Goal: Task Accomplishment & Management: Manage account settings

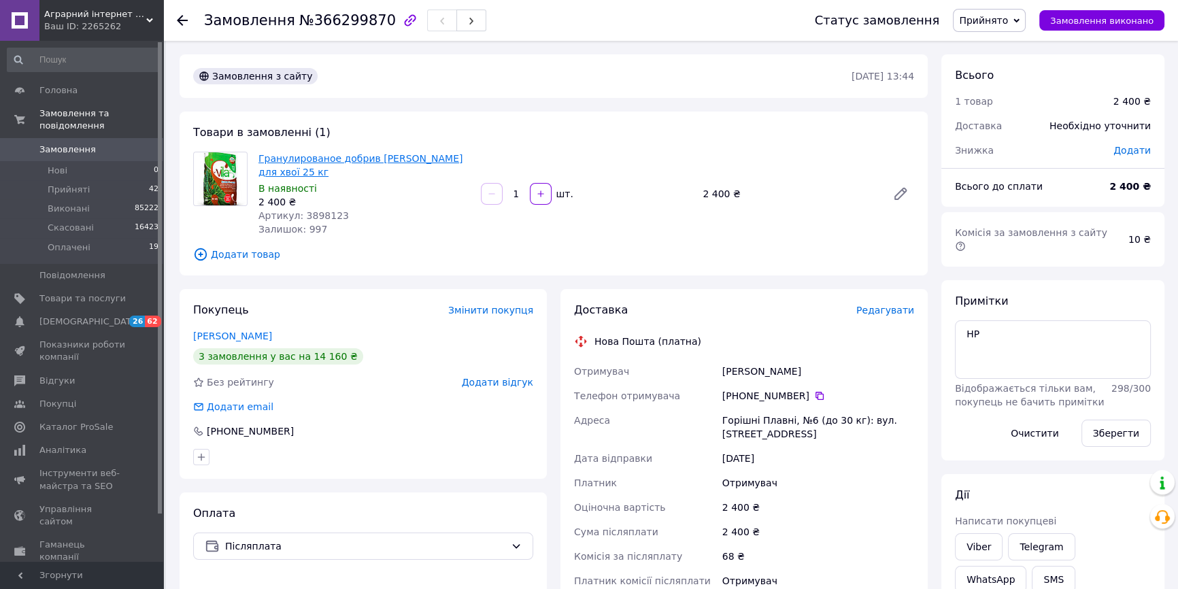
click at [341, 159] on link "Гранулированое добрив [PERSON_NAME] для хвої 25 кг" at bounding box center [360, 165] width 204 height 24
click at [58, 87] on span "Головна" at bounding box center [58, 90] width 38 height 12
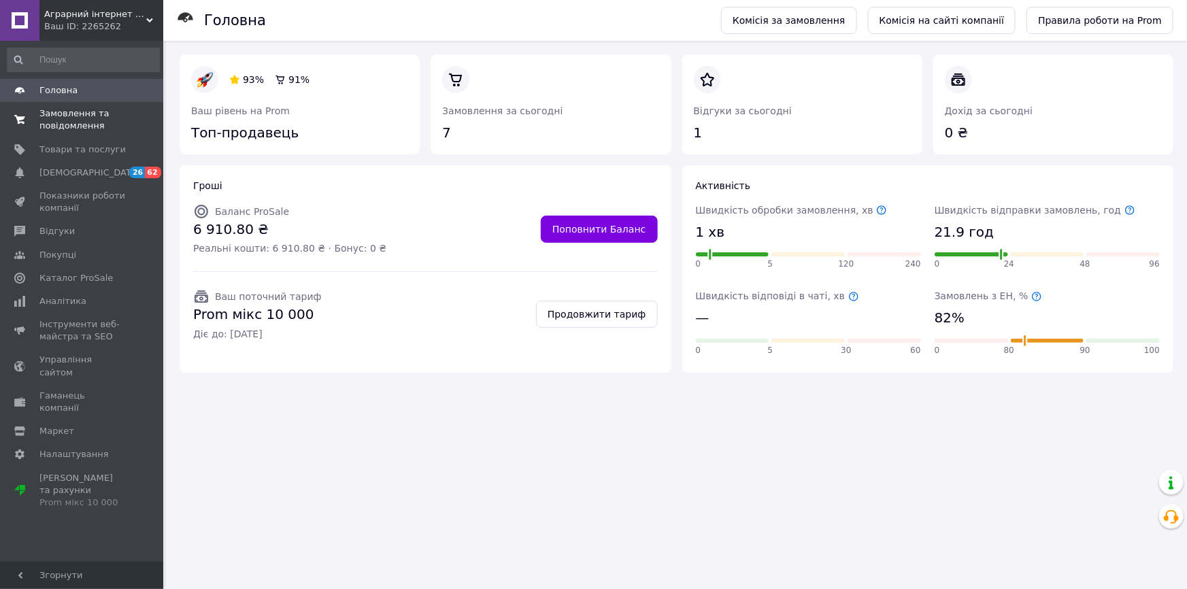
click at [58, 118] on span "Замовлення та повідомлення" at bounding box center [82, 119] width 86 height 24
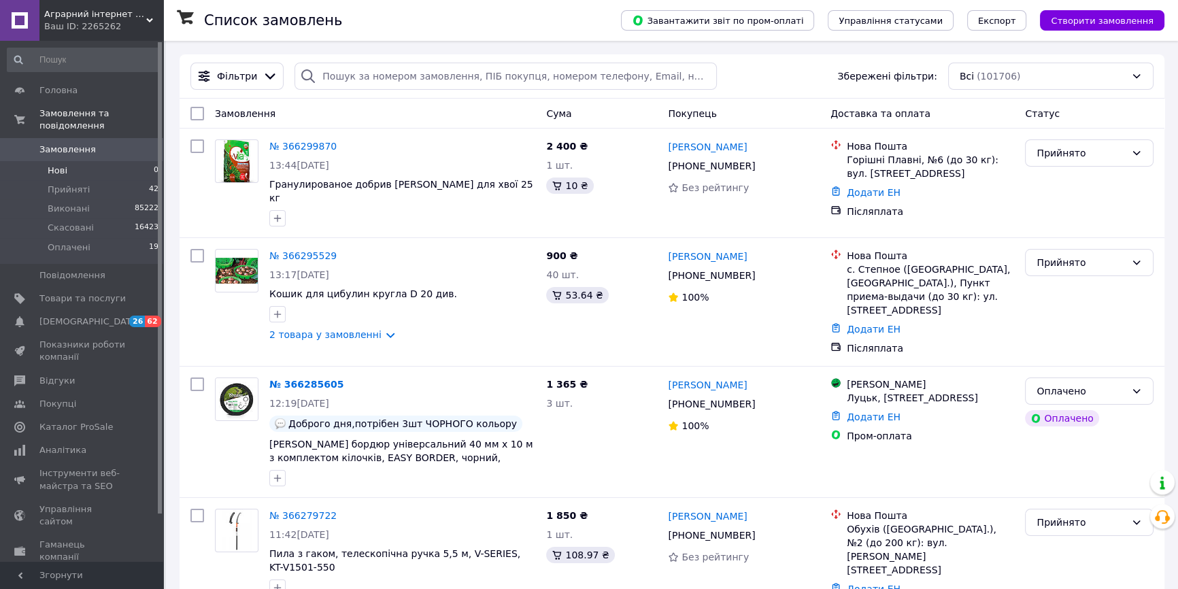
click at [61, 165] on span "Нові" at bounding box center [58, 171] width 20 height 12
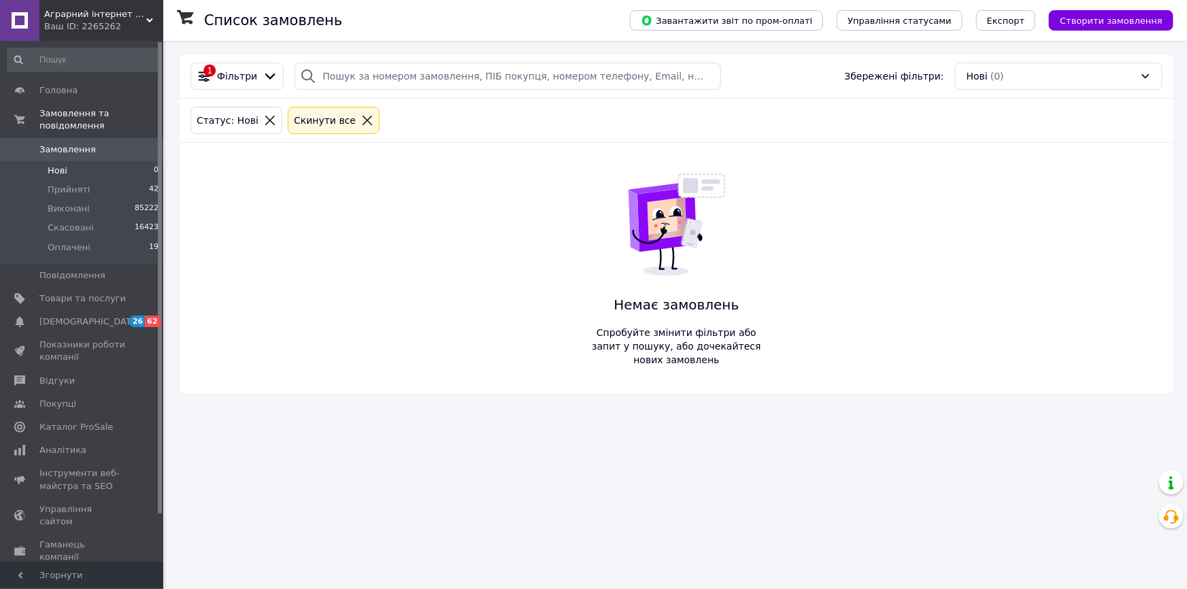
click at [61, 143] on span "Замовлення" at bounding box center [67, 149] width 56 height 12
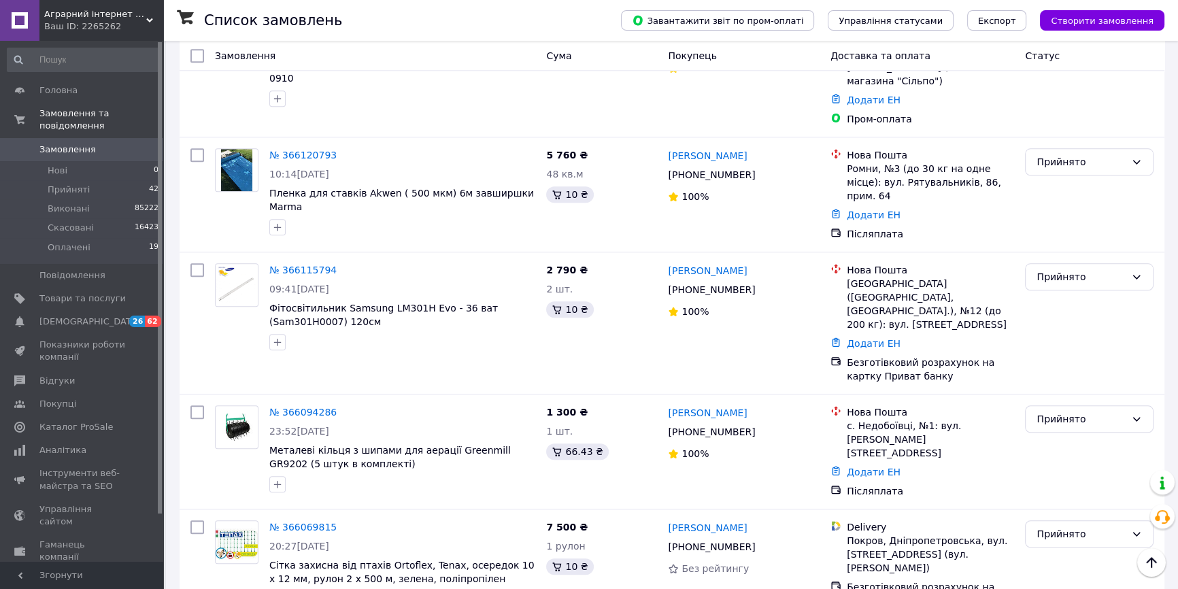
scroll to position [1731, 0]
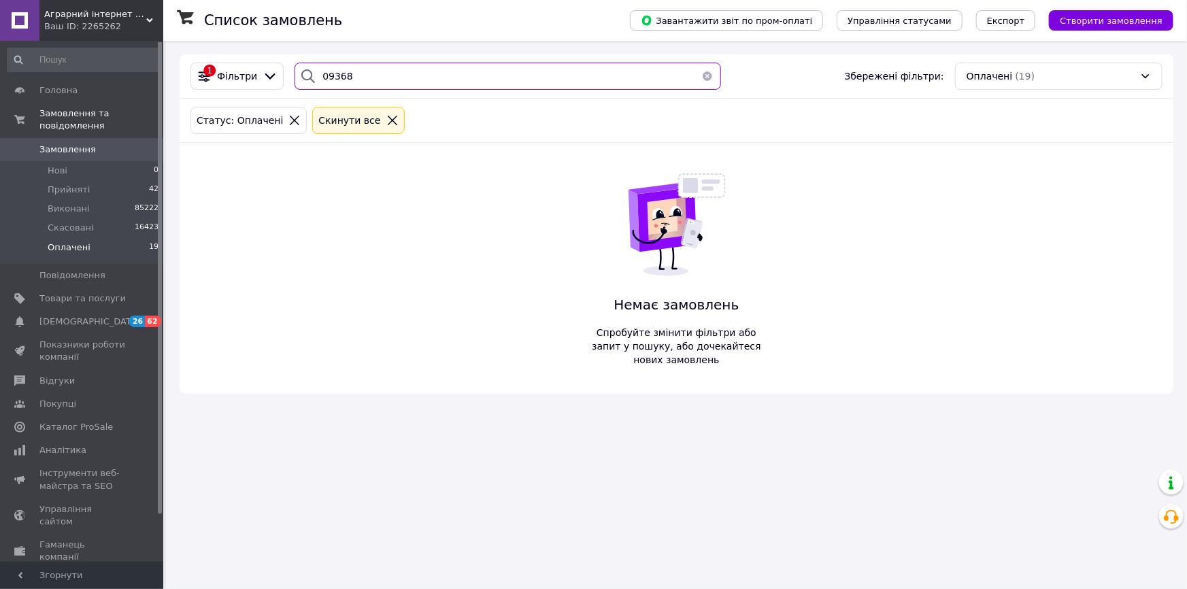
click at [367, 82] on input "09368" at bounding box center [507, 76] width 426 height 27
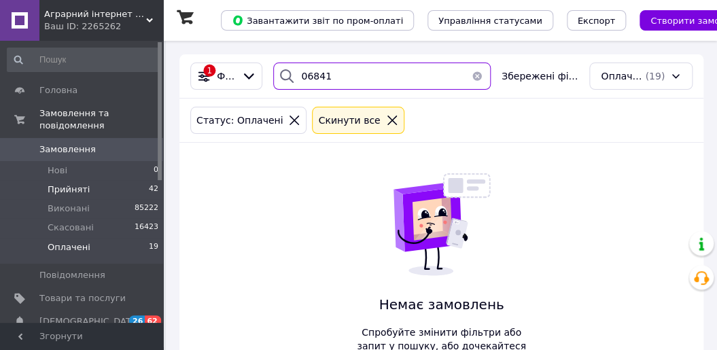
type input "06841"
click at [55, 184] on span "Прийняті" at bounding box center [69, 190] width 42 height 12
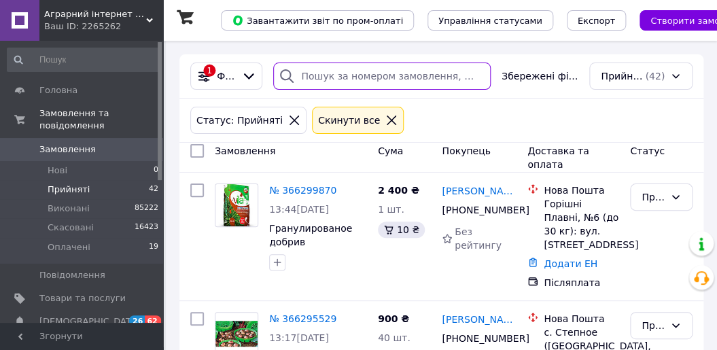
click at [359, 74] on input "search" at bounding box center [382, 76] width 218 height 27
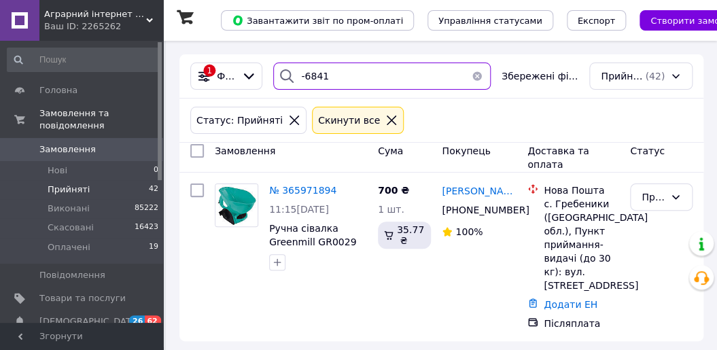
drag, startPoint x: 309, startPoint y: 72, endPoint x: 332, endPoint y: 103, distance: 38.5
click at [310, 72] on input "-6841" at bounding box center [382, 76] width 218 height 27
type input "06841"
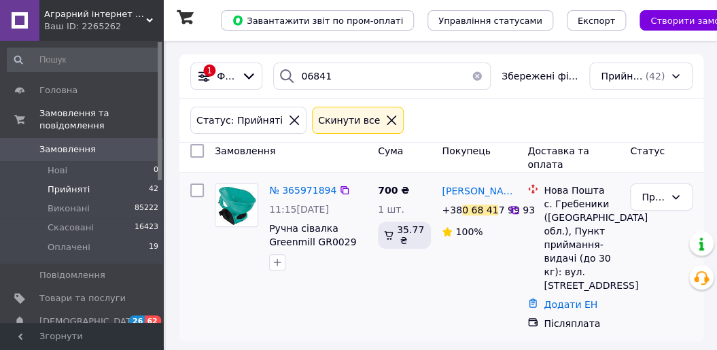
click at [564, 296] on div "Додати ЕН" at bounding box center [581, 304] width 81 height 19
click at [563, 301] on link "Додати ЕН" at bounding box center [571, 304] width 54 height 11
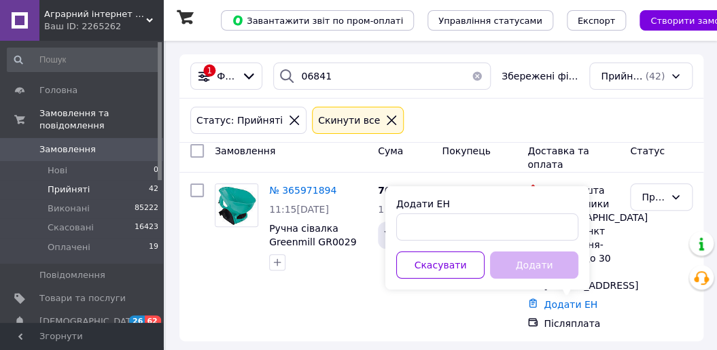
click at [486, 209] on div "Додати ЕН" at bounding box center [487, 204] width 182 height 14
drag, startPoint x: 489, startPoint y: 230, endPoint x: 510, endPoint y: 252, distance: 30.3
click at [489, 229] on input "Додати ЕН" at bounding box center [487, 227] width 182 height 27
paste input "20451267945230"
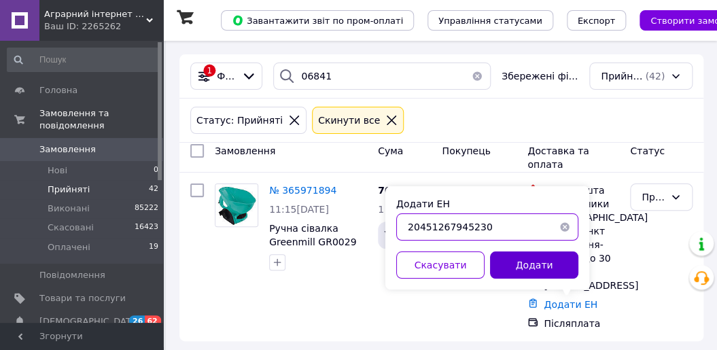
type input "20451267945230"
click at [513, 260] on button "Додати" at bounding box center [534, 265] width 88 height 27
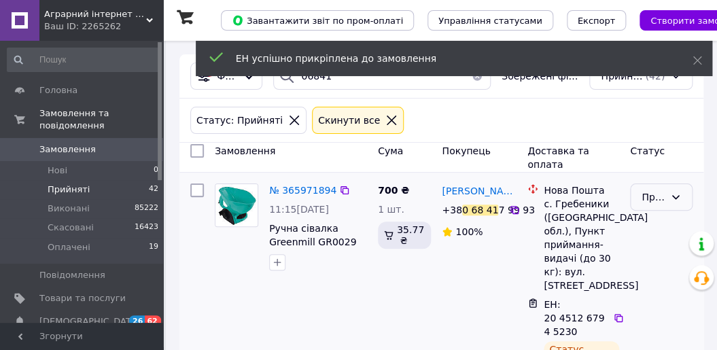
click at [659, 201] on div "Прийнято" at bounding box center [653, 197] width 23 height 15
click at [652, 222] on li "Виконано" at bounding box center [661, 233] width 61 height 38
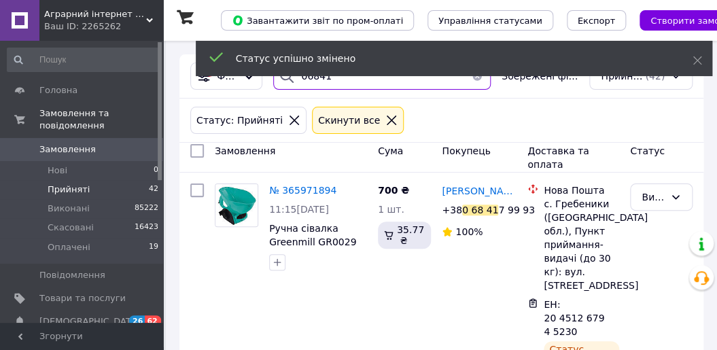
click at [354, 84] on input "06841" at bounding box center [382, 76] width 218 height 27
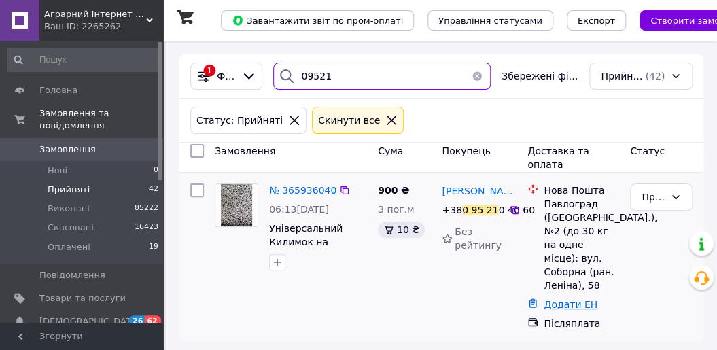
type input "09521"
click at [573, 306] on link "Додати ЕН" at bounding box center [571, 304] width 54 height 11
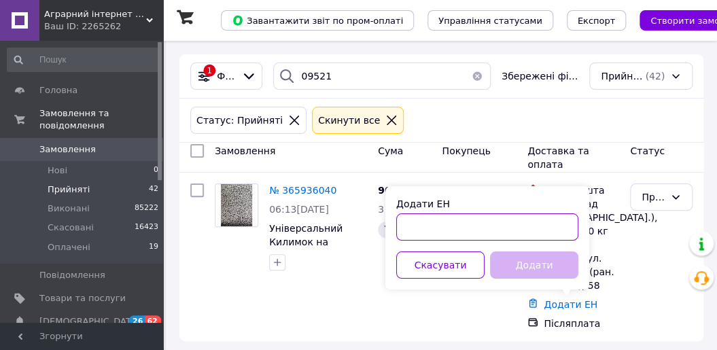
paste input "20451267946342"
click at [502, 230] on input "20451267946342" at bounding box center [487, 227] width 182 height 27
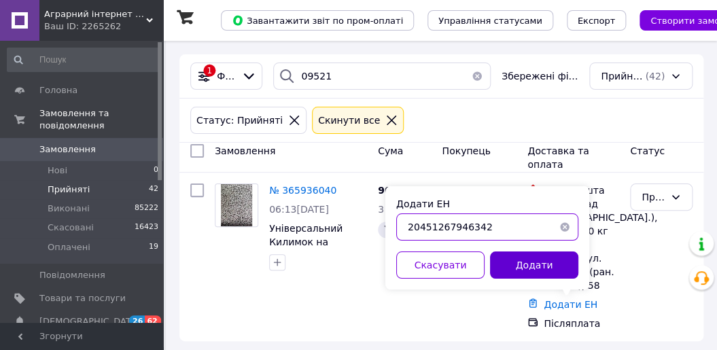
type input "20451267946342"
click at [507, 258] on button "Додати" at bounding box center [534, 265] width 88 height 27
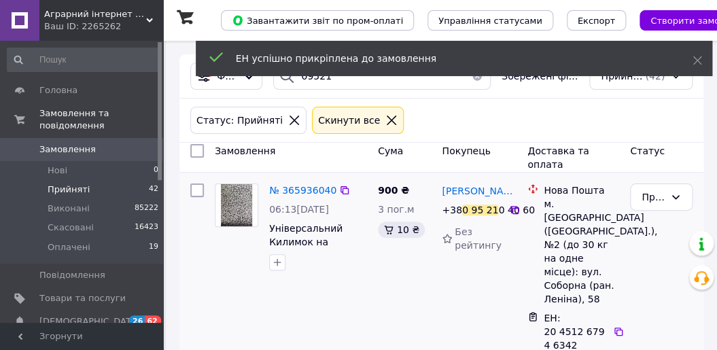
click at [449, 308] on div "Тетяна Мініч +38 0 95 21 0 40 60 Без рейтингу" at bounding box center [480, 314] width 86 height 272
click at [675, 198] on icon at bounding box center [676, 197] width 7 height 4
drag, startPoint x: 654, startPoint y: 221, endPoint x: 399, endPoint y: 123, distance: 273.2
click at [652, 221] on li "Виконано" at bounding box center [661, 233] width 61 height 38
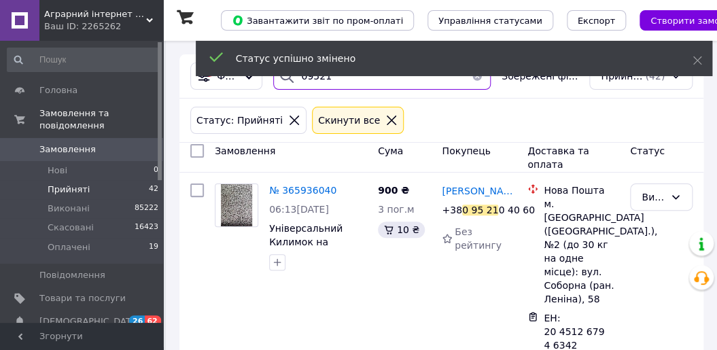
click at [340, 86] on input "09521" at bounding box center [382, 76] width 218 height 27
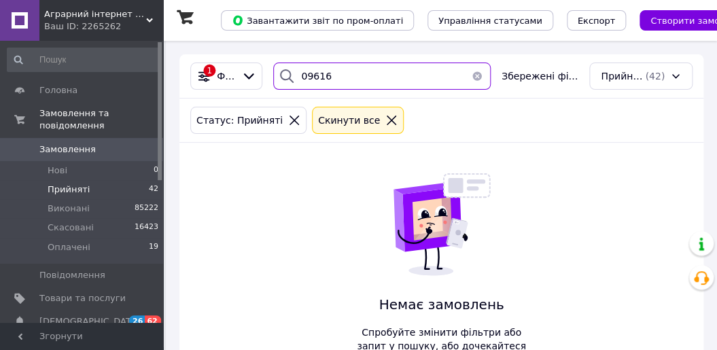
click at [342, 73] on input "09616" at bounding box center [382, 76] width 218 height 27
type input "09552"
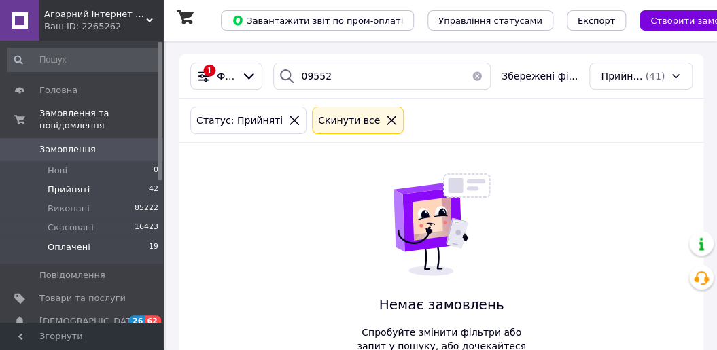
click at [63, 241] on span "Оплачені" at bounding box center [69, 247] width 43 height 12
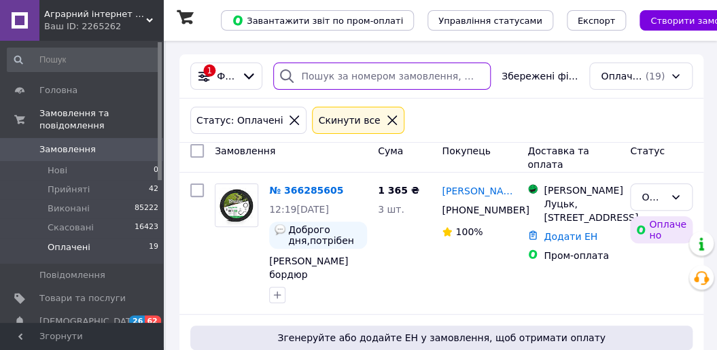
click at [369, 76] on input "search" at bounding box center [382, 76] width 218 height 27
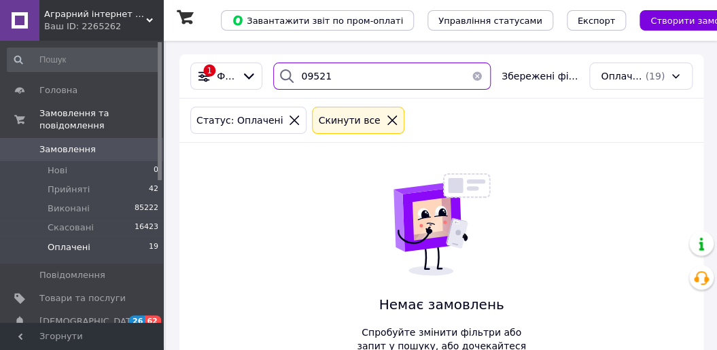
click at [377, 82] on input "09521" at bounding box center [382, 76] width 218 height 27
type input "09552"
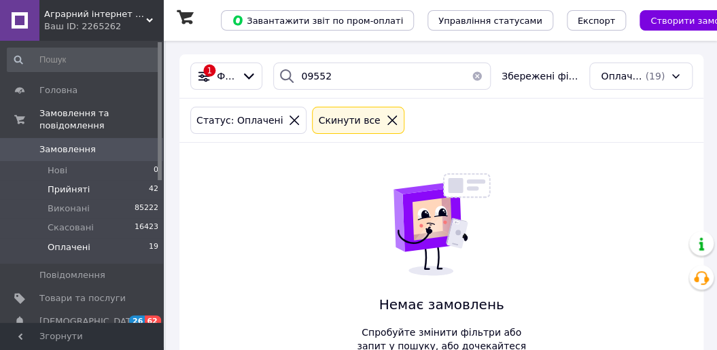
click at [52, 184] on span "Прийняті" at bounding box center [69, 190] width 42 height 12
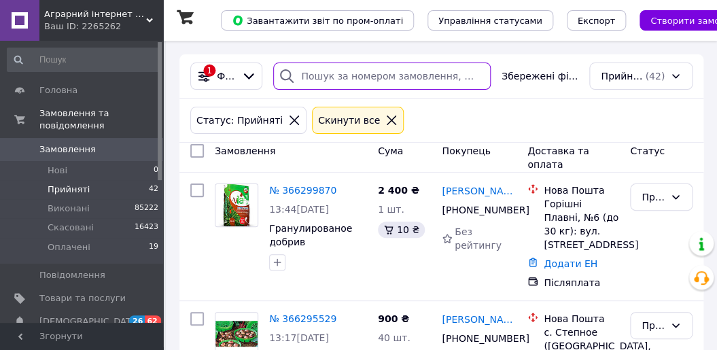
click at [318, 78] on input "search" at bounding box center [382, 76] width 218 height 27
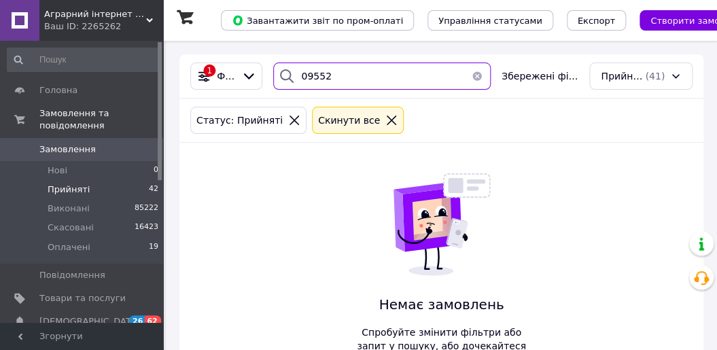
click at [339, 75] on input "09552" at bounding box center [382, 76] width 218 height 27
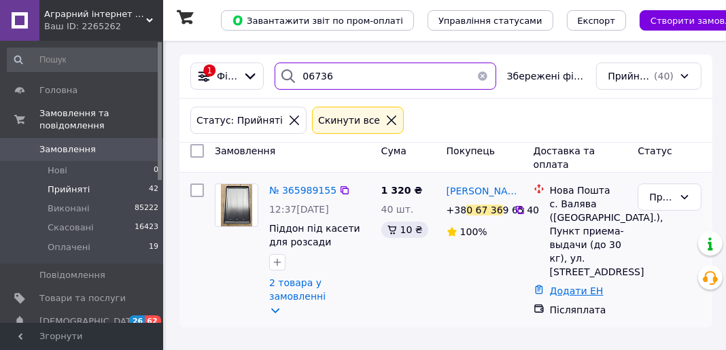
type input "06736"
click at [575, 290] on link "Додати ЕН" at bounding box center [577, 291] width 54 height 11
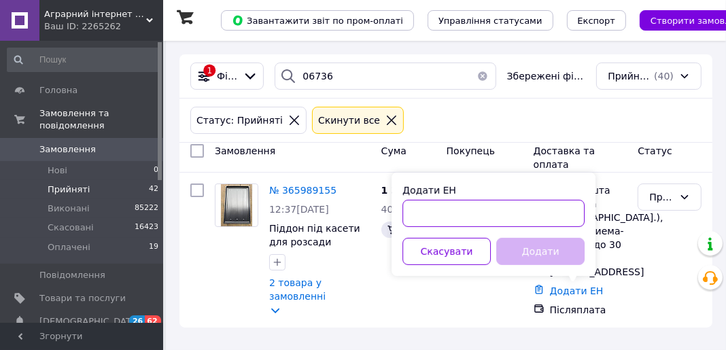
paste input "20451267951968"
click at [537, 212] on input "20451267951968" at bounding box center [494, 213] width 182 height 27
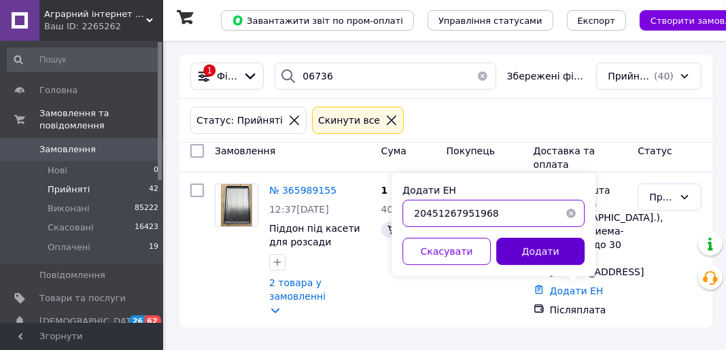
type input "20451267951968"
click at [532, 241] on button "Додати" at bounding box center [540, 251] width 88 height 27
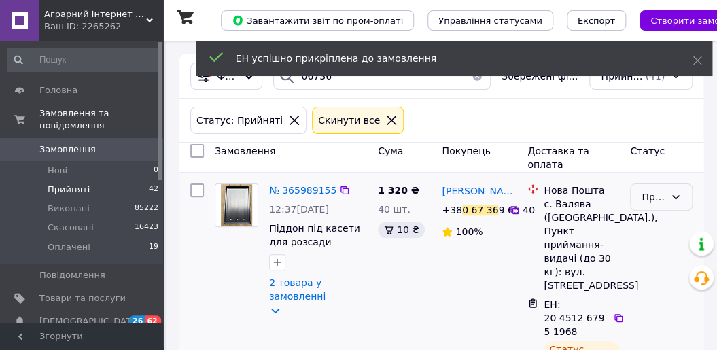
click at [662, 200] on div "Прийнято" at bounding box center [653, 197] width 23 height 15
click at [656, 233] on li "Виконано" at bounding box center [661, 233] width 61 height 38
click at [337, 83] on input "06736" at bounding box center [382, 76] width 218 height 27
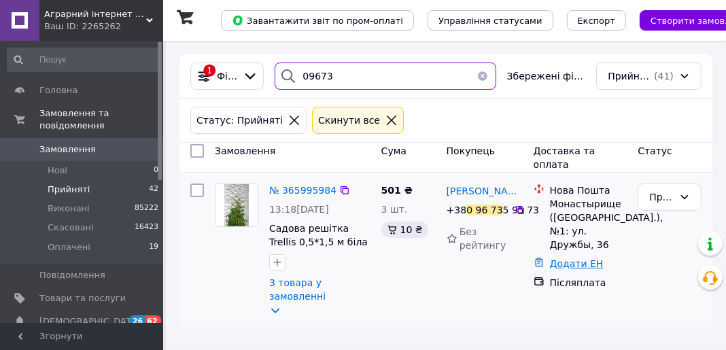
type input "09673"
click at [575, 265] on link "Додати ЕН" at bounding box center [577, 263] width 54 height 11
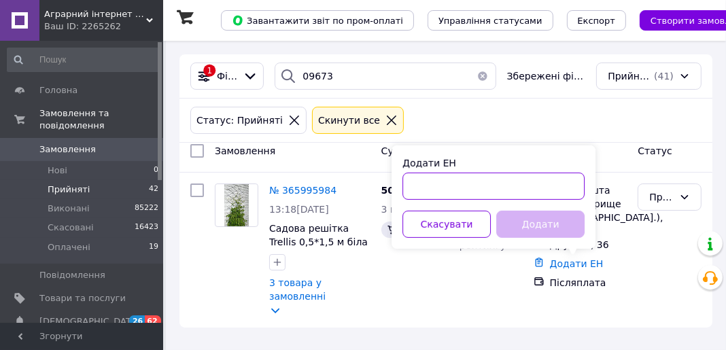
paste input "20451268037802"
drag, startPoint x: 514, startPoint y: 191, endPoint x: 515, endPoint y: 207, distance: 16.3
click at [514, 192] on input "20451268037802" at bounding box center [494, 186] width 182 height 27
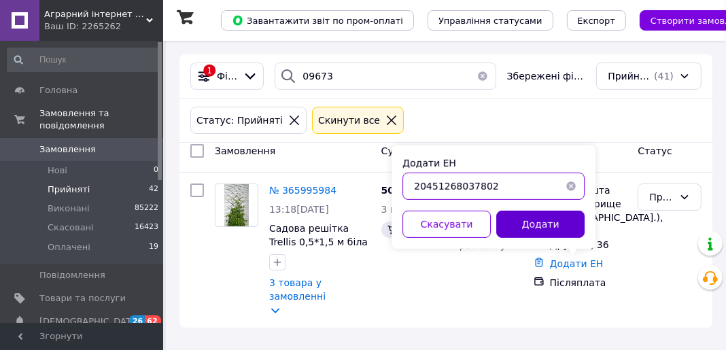
type input "20451268037802"
click at [515, 222] on button "Додати" at bounding box center [540, 224] width 88 height 27
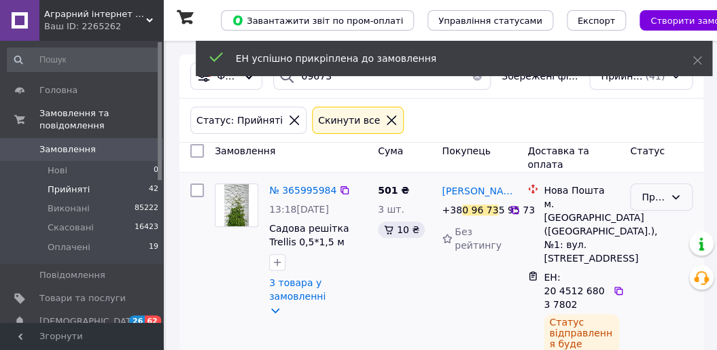
drag, startPoint x: 670, startPoint y: 200, endPoint x: 661, endPoint y: 211, distance: 14.0
click at [669, 201] on div "Прийнято" at bounding box center [661, 197] width 63 height 27
drag, startPoint x: 661, startPoint y: 211, endPoint x: 725, endPoint y: 228, distance: 66.1
click at [652, 230] on li "Виконано" at bounding box center [661, 233] width 61 height 38
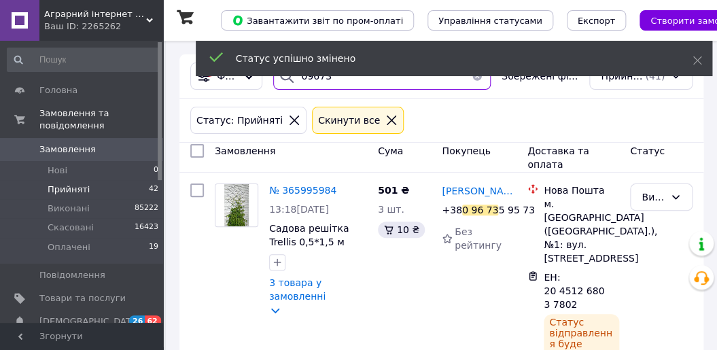
click at [333, 81] on input "09673" at bounding box center [382, 76] width 218 height 27
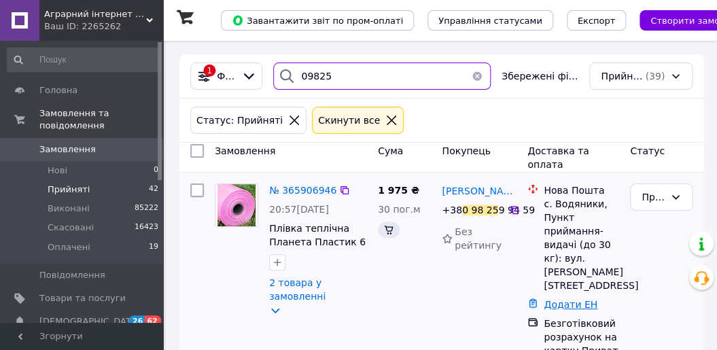
type input "09825"
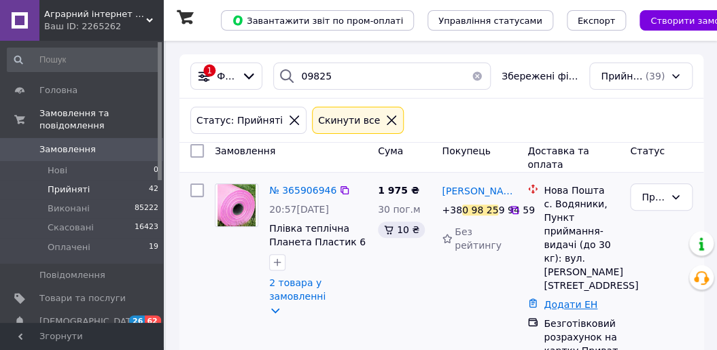
click at [567, 305] on link "Додати ЕН" at bounding box center [571, 304] width 54 height 11
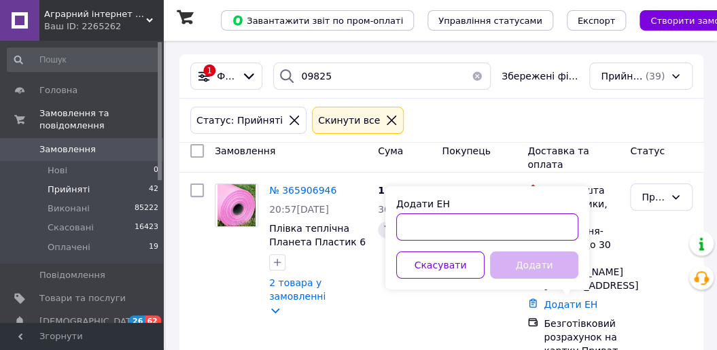
paste input "20451268041350"
drag, startPoint x: 524, startPoint y: 231, endPoint x: 524, endPoint y: 268, distance: 37.4
click at [524, 235] on input "20451268041350" at bounding box center [487, 227] width 182 height 27
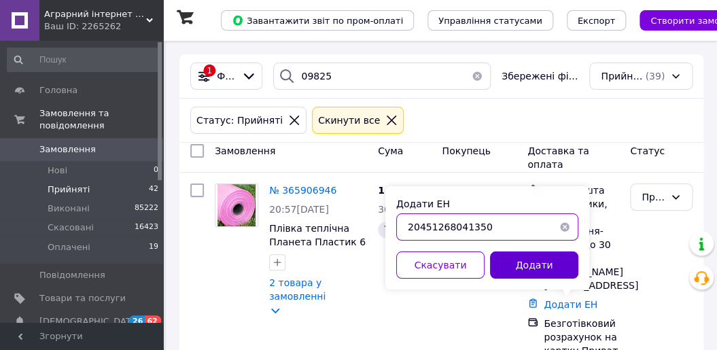
type input "20451268041350"
click at [524, 268] on button "Додати" at bounding box center [534, 265] width 88 height 27
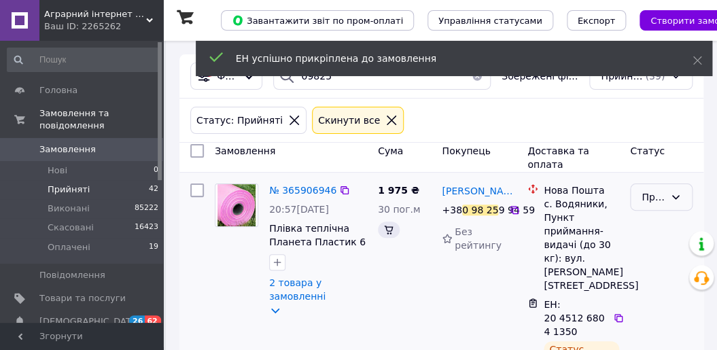
click at [664, 197] on div "Прийнято" at bounding box center [653, 197] width 23 height 15
click at [664, 226] on li "Виконано" at bounding box center [661, 233] width 61 height 38
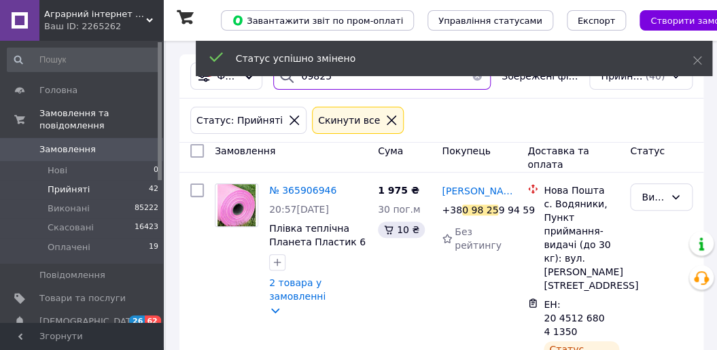
click at [374, 83] on input "09825" at bounding box center [382, 76] width 218 height 27
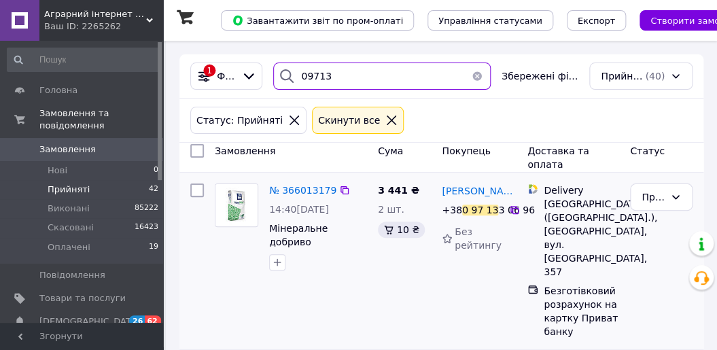
scroll to position [123, 0]
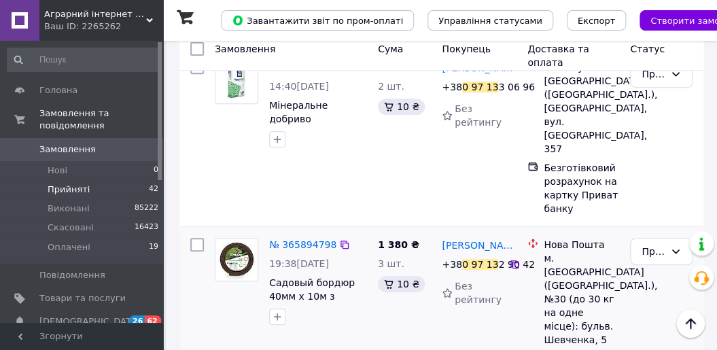
type input "09713"
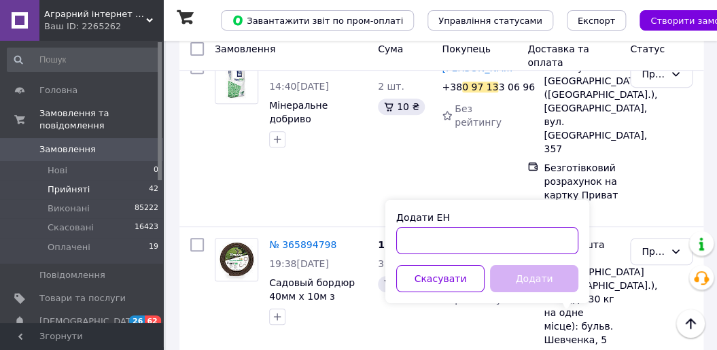
paste input "20451268043303"
drag, startPoint x: 511, startPoint y: 241, endPoint x: 515, endPoint y: 271, distance: 30.2
click at [513, 245] on input "20451268043303" at bounding box center [487, 240] width 182 height 27
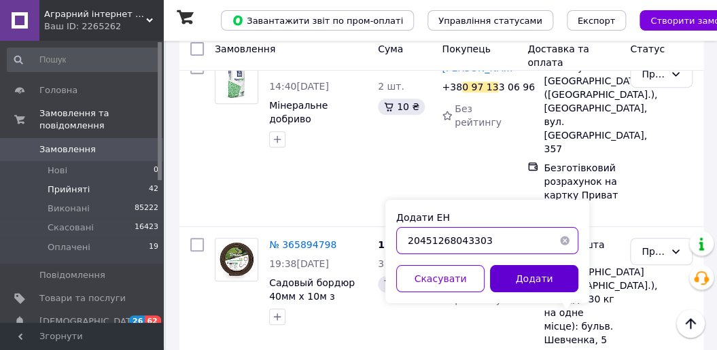
type input "20451268043303"
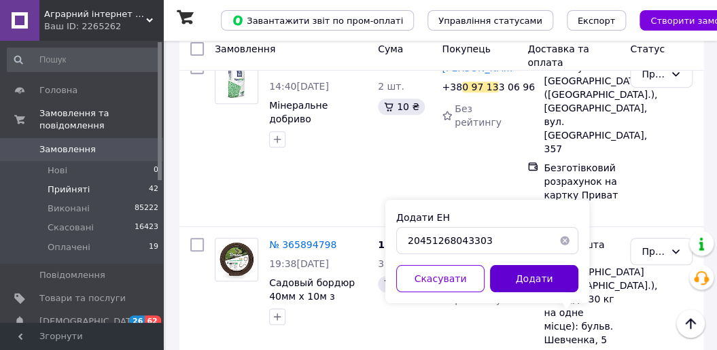
click at [515, 271] on button "Додати" at bounding box center [534, 278] width 88 height 27
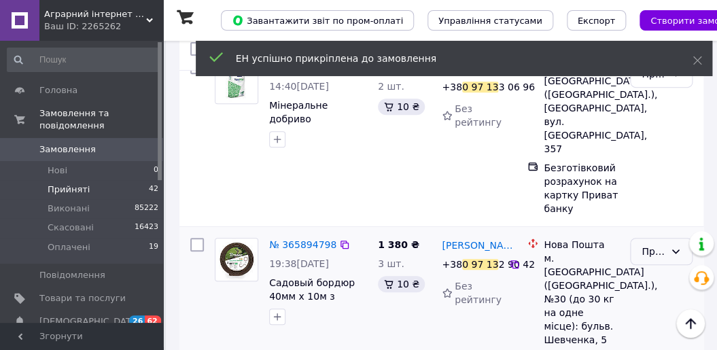
click at [661, 244] on div "Прийнято" at bounding box center [653, 251] width 23 height 15
click at [658, 253] on li "Виконано" at bounding box center [661, 260] width 61 height 38
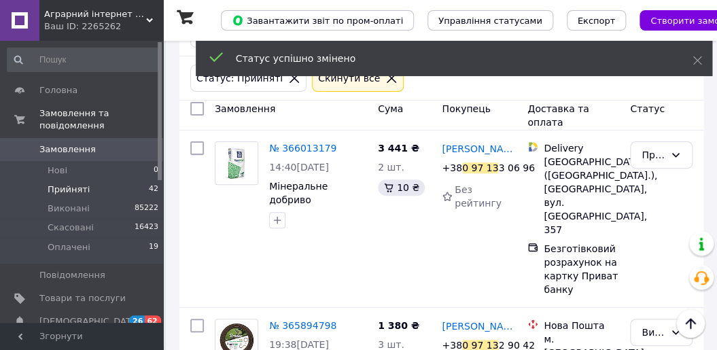
scroll to position [0, 0]
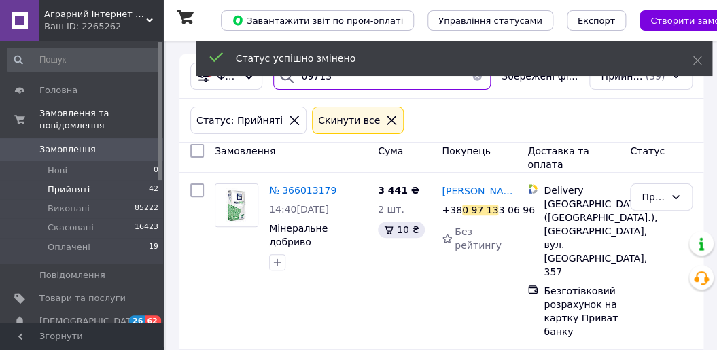
click at [358, 88] on input "09713" at bounding box center [382, 76] width 218 height 27
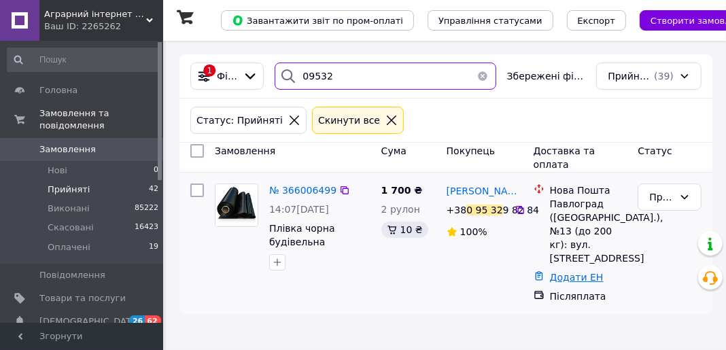
type input "09532"
click at [572, 275] on link "Додати ЕН" at bounding box center [577, 277] width 54 height 11
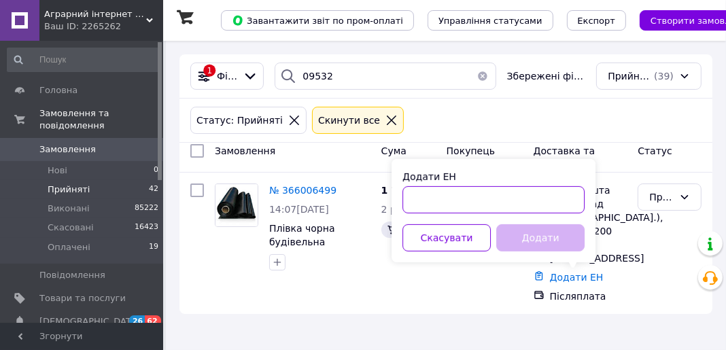
paste input "20451268044162"
click at [524, 202] on input "20451268044162" at bounding box center [494, 199] width 182 height 27
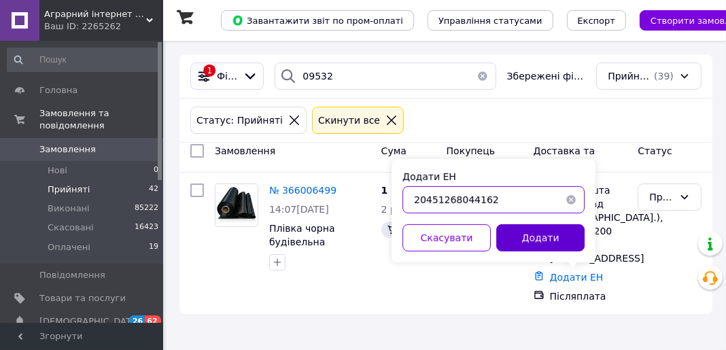
type input "20451268044162"
click at [536, 229] on button "Додати" at bounding box center [540, 237] width 88 height 27
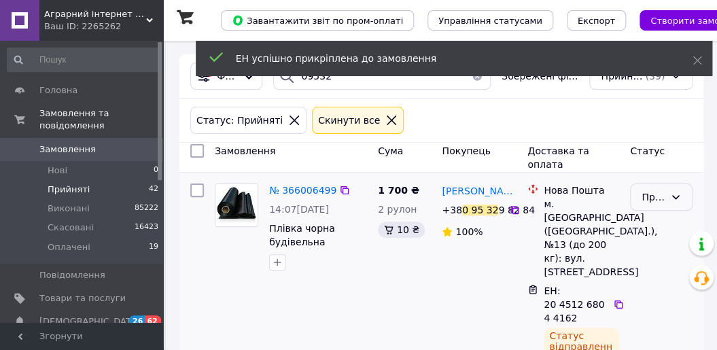
click at [650, 200] on div "Прийнято" at bounding box center [653, 197] width 23 height 15
click at [646, 226] on li "Виконано" at bounding box center [661, 233] width 61 height 38
click at [343, 82] on input "09532" at bounding box center [382, 76] width 218 height 27
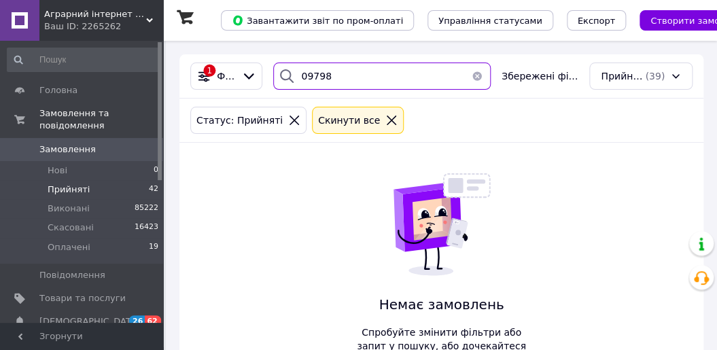
type input "09798"
click at [350, 168] on div "1 Фільтри 09798 Збережені фільтри: Прийняті (39) Статус: Прийняті Cкинути все Н…" at bounding box center [442, 223] width 524 height 339
click at [481, 76] on button "button" at bounding box center [477, 76] width 27 height 27
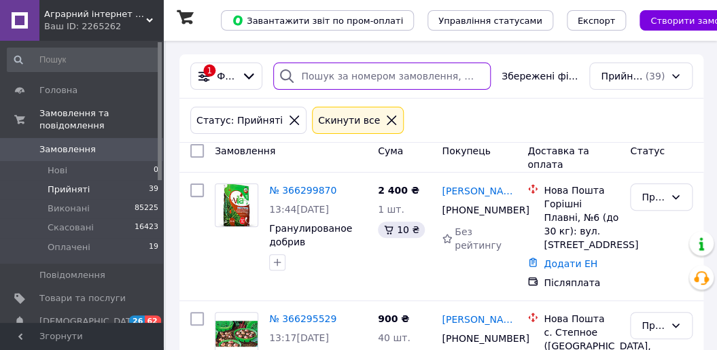
click at [323, 74] on input "search" at bounding box center [382, 76] width 218 height 27
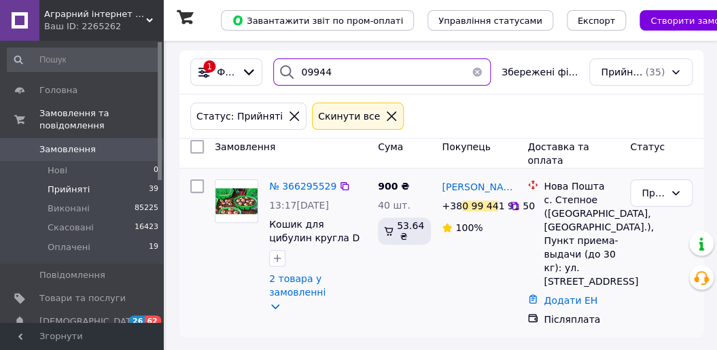
scroll to position [5, 0]
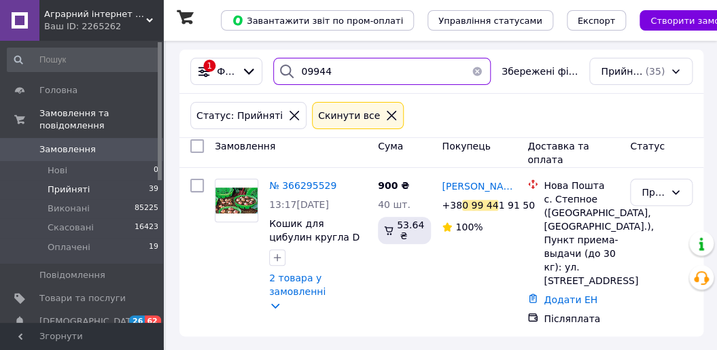
type input "09944"
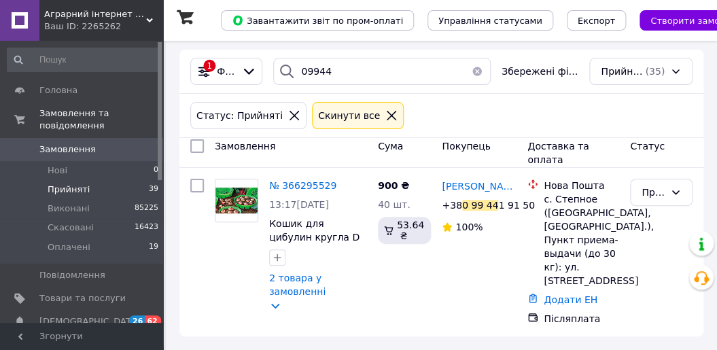
click at [477, 72] on button "button" at bounding box center [477, 71] width 27 height 27
